Goal: Task Accomplishment & Management: Manage account settings

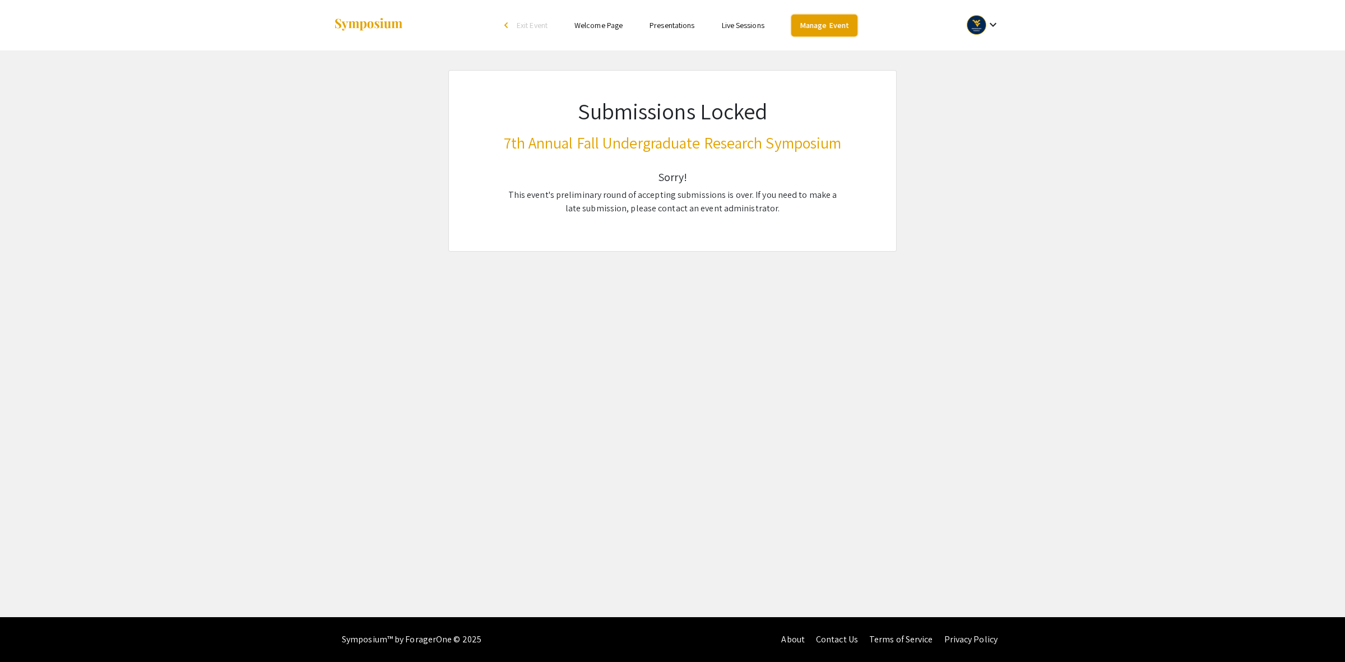
click at [832, 27] on link "Manage Event" at bounding box center [824, 26] width 66 height 22
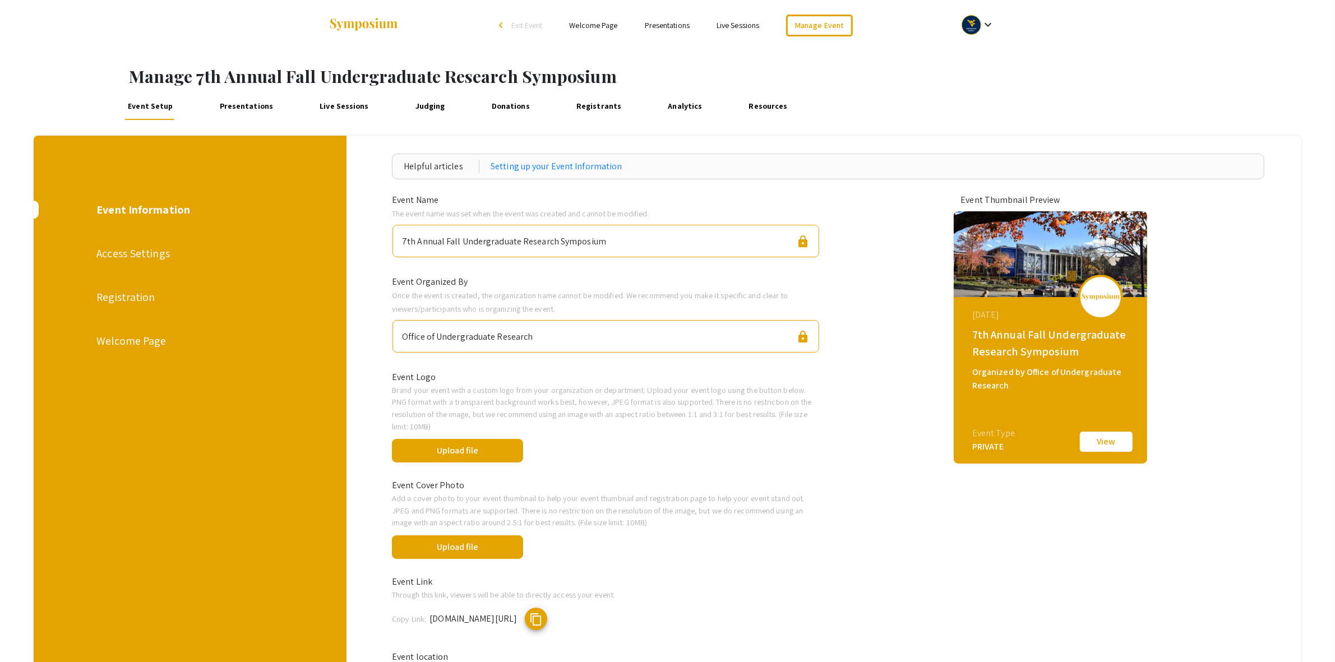
click at [984, 30] on mat-icon "keyboard_arrow_down" at bounding box center [987, 24] width 13 height 13
click at [988, 57] on button "My Account" at bounding box center [984, 55] width 69 height 27
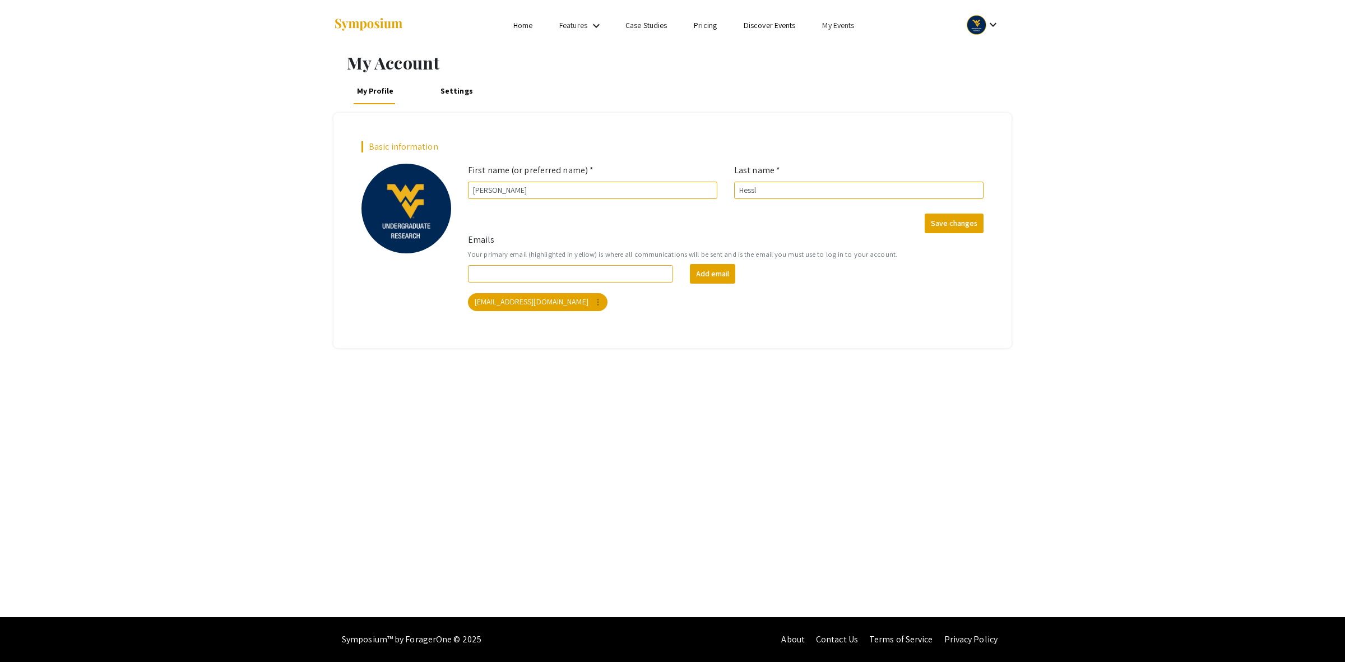
click at [835, 25] on link "My Events" at bounding box center [838, 25] width 32 height 10
click at [869, 57] on button "Events I've organized" at bounding box center [857, 49] width 96 height 27
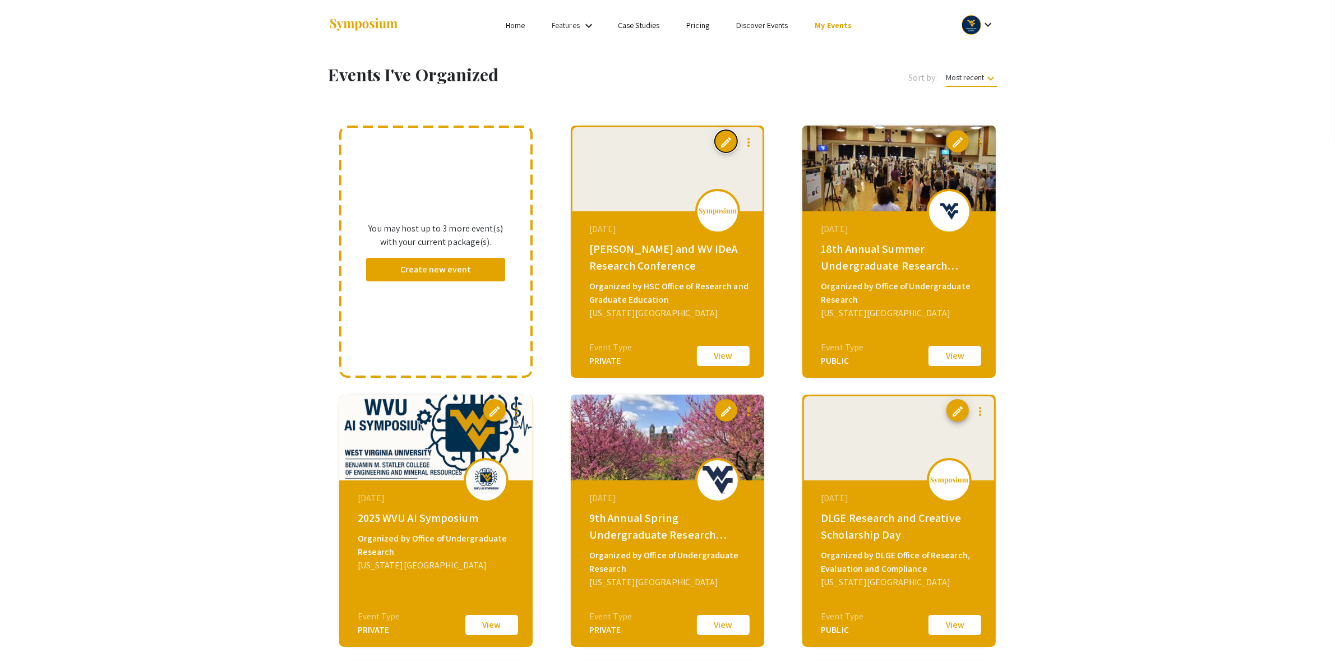
click at [724, 144] on span "edit" at bounding box center [725, 142] width 13 height 13
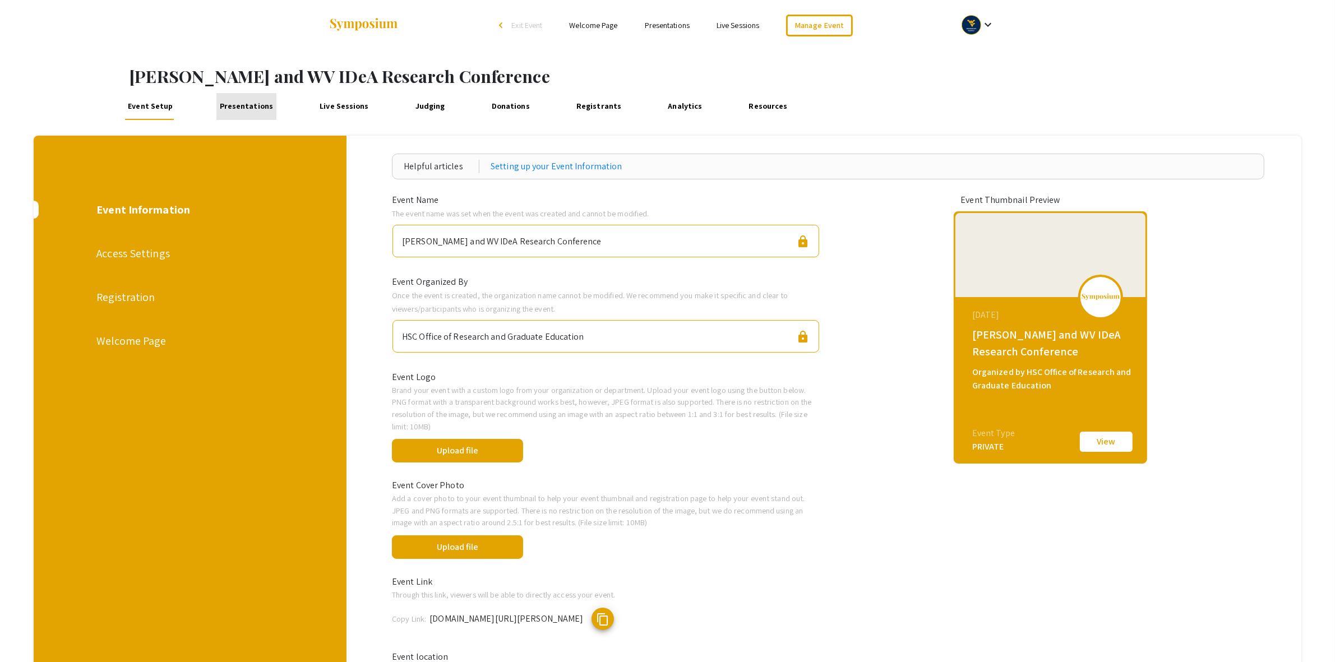
click at [256, 107] on link "Presentations" at bounding box center [246, 106] width 60 height 27
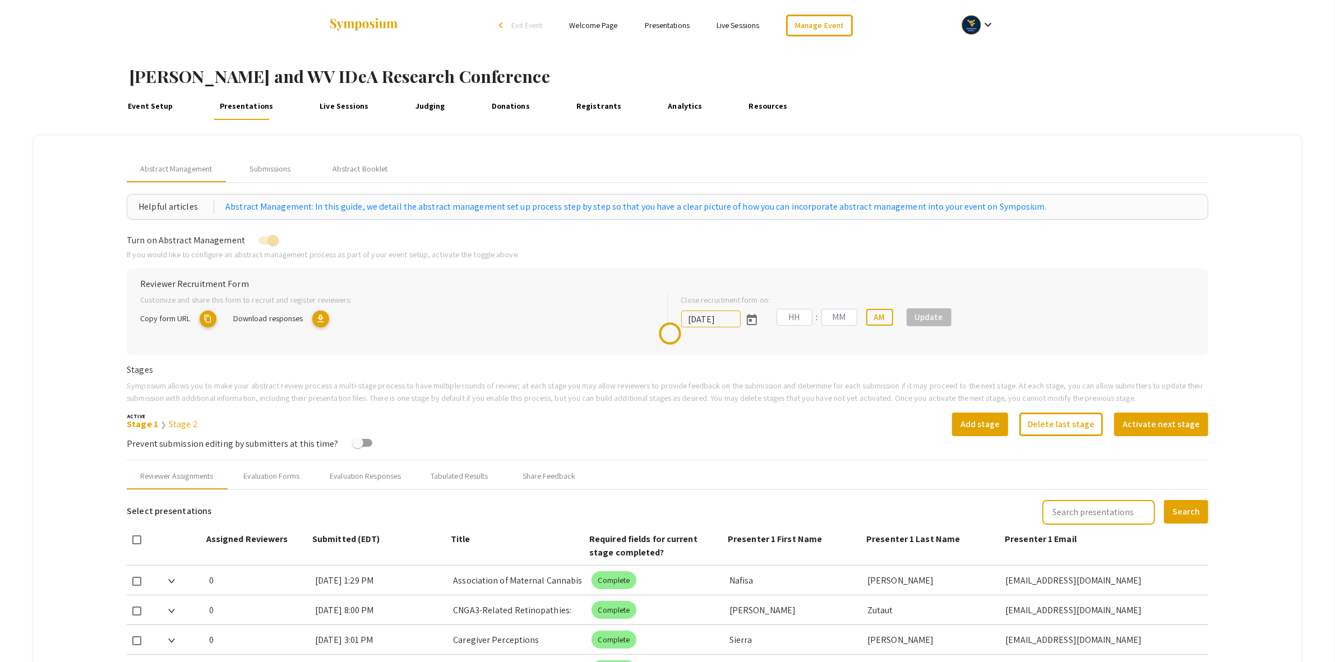
type input "6/29/2025"
type input "09"
type input "50"
click at [285, 173] on div "Submissions" at bounding box center [270, 169] width 41 height 12
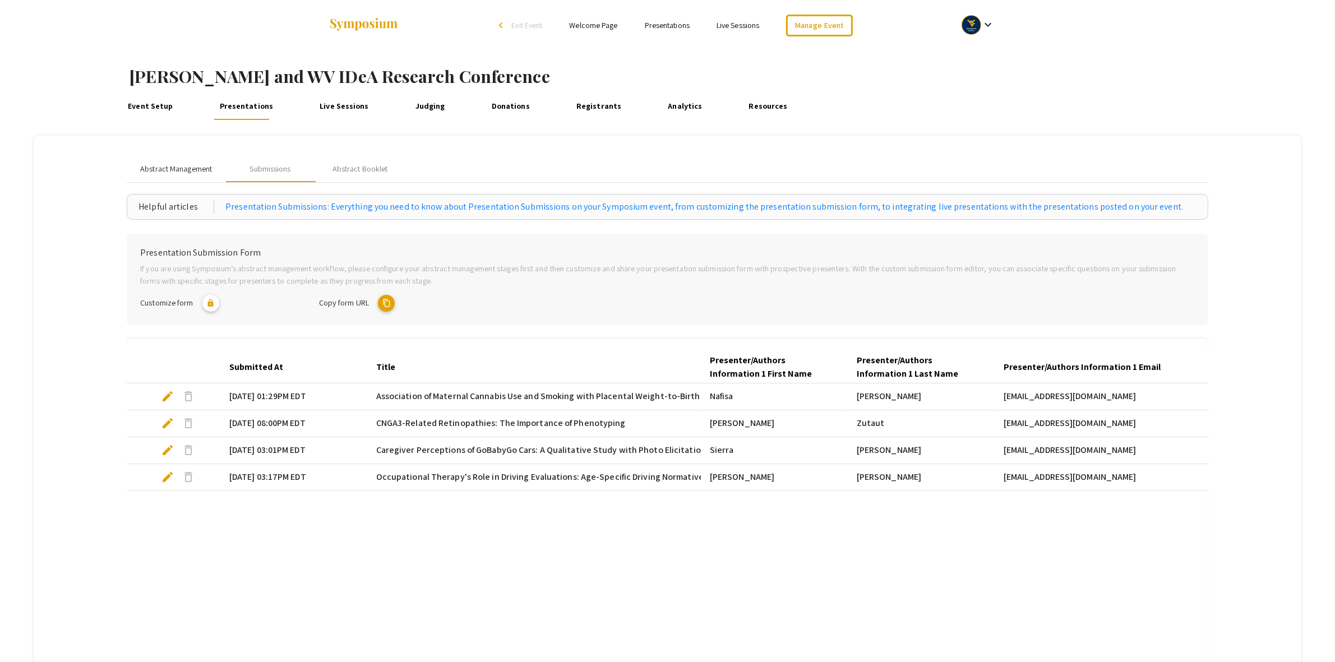
click at [169, 164] on span "Abstract Management" at bounding box center [176, 169] width 72 height 12
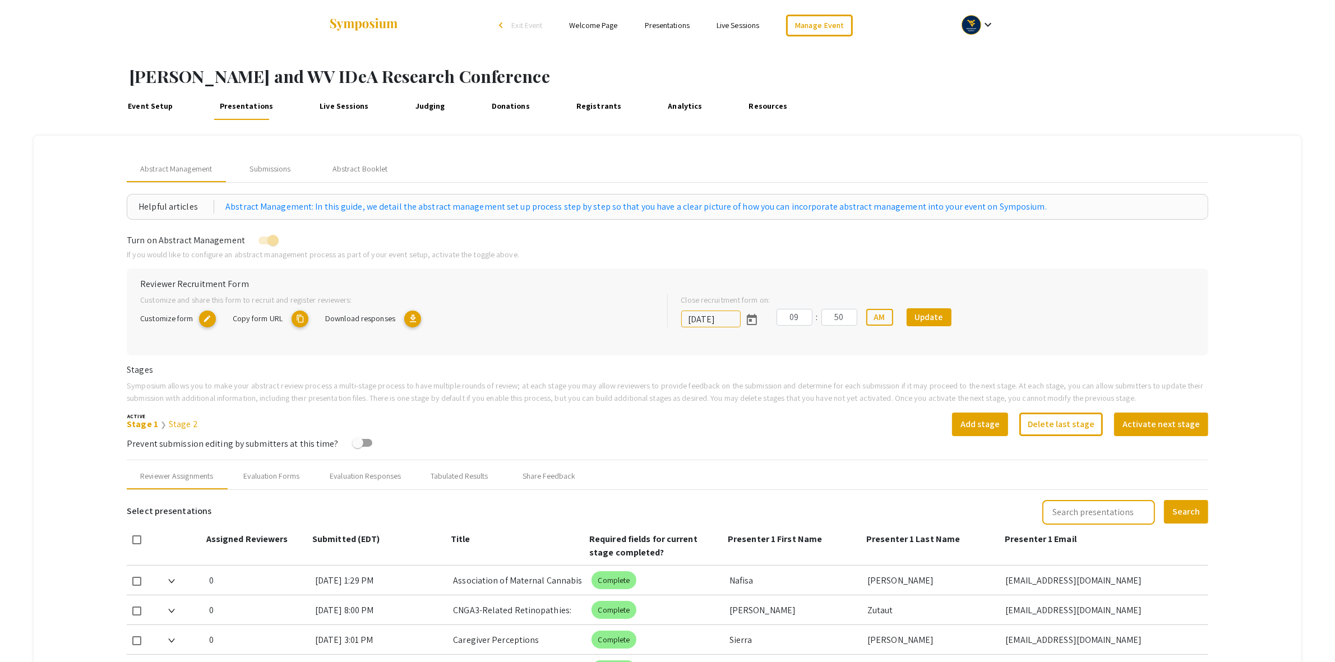
click at [300, 318] on mat-icon "content_copy" at bounding box center [299, 319] width 17 height 17
